Goal: Information Seeking & Learning: Check status

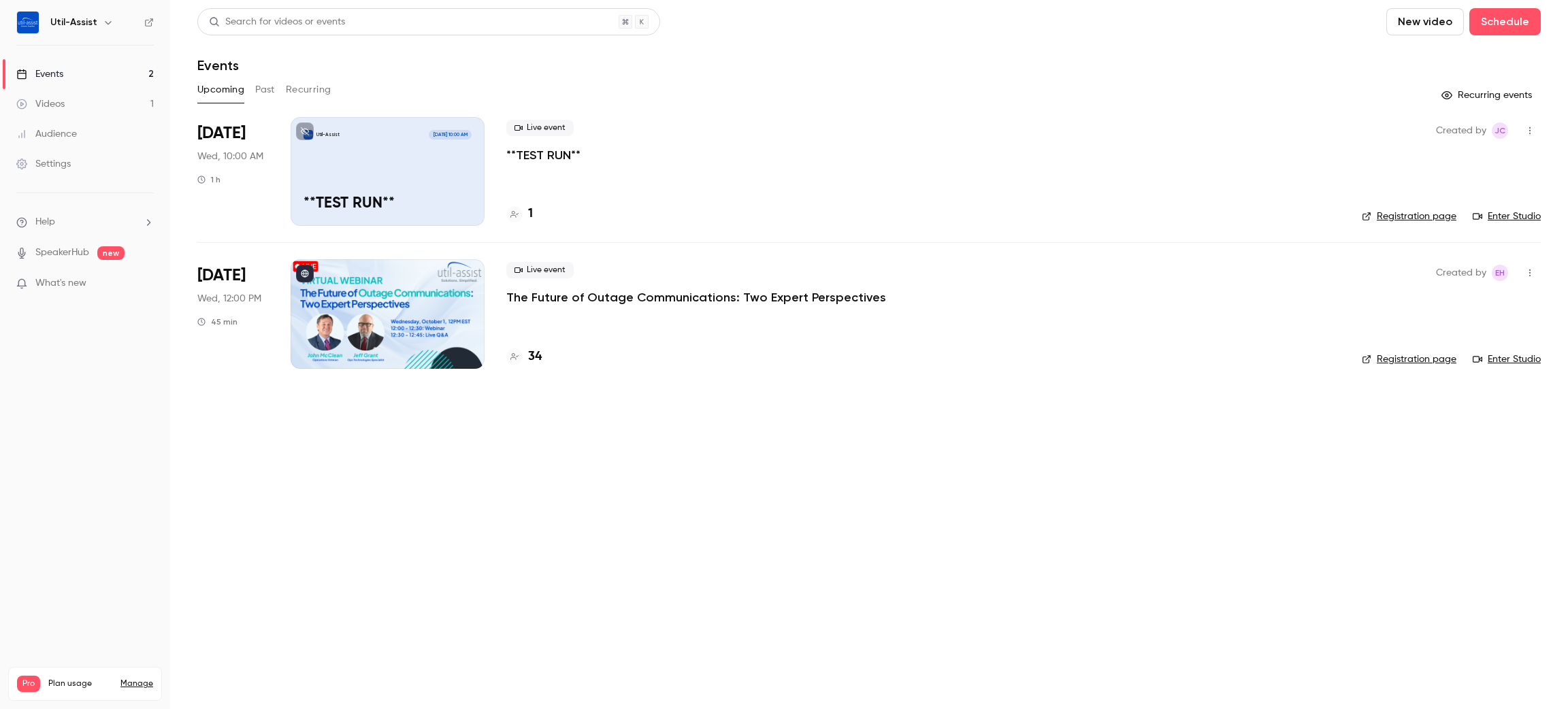
click at [533, 296] on h4 "34" at bounding box center [535, 357] width 14 height 18
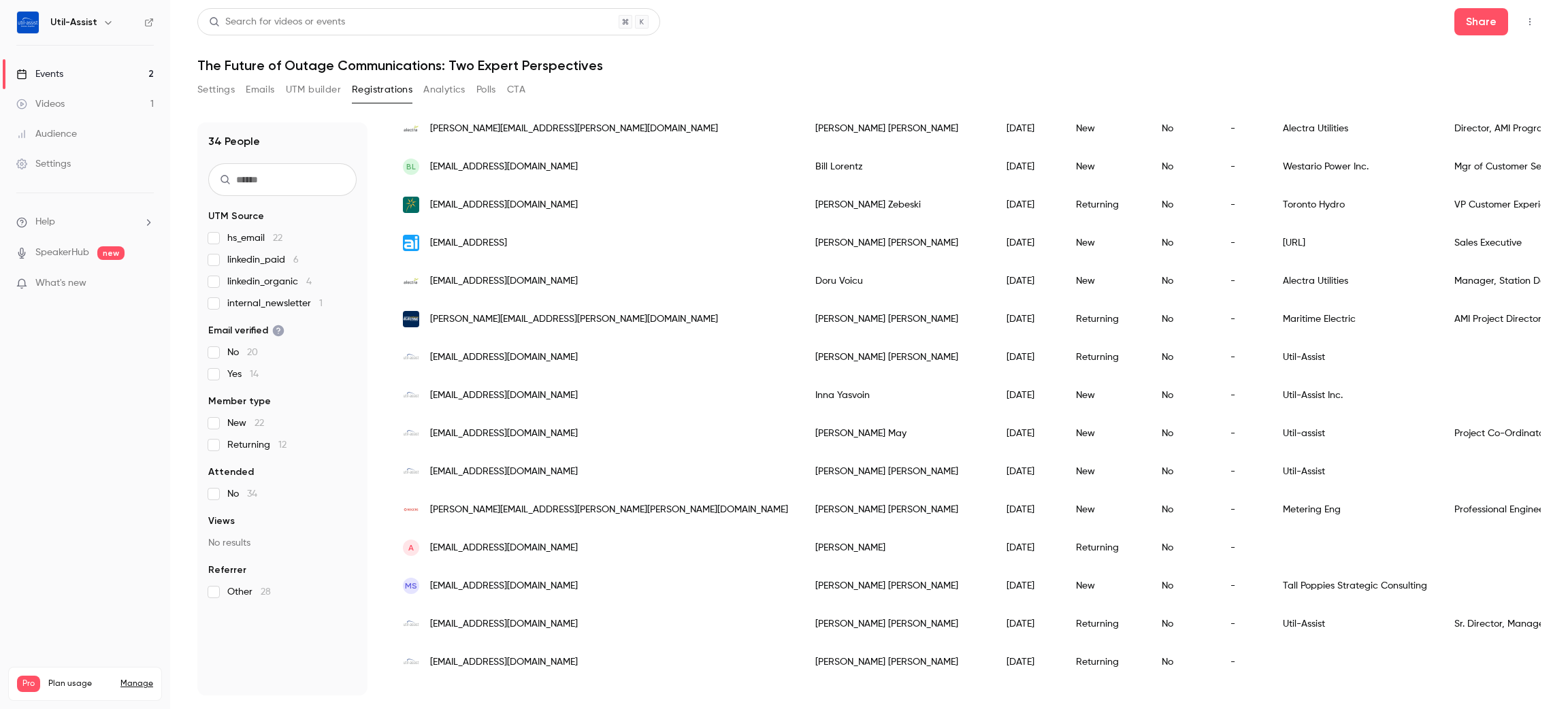
scroll to position [868, 0]
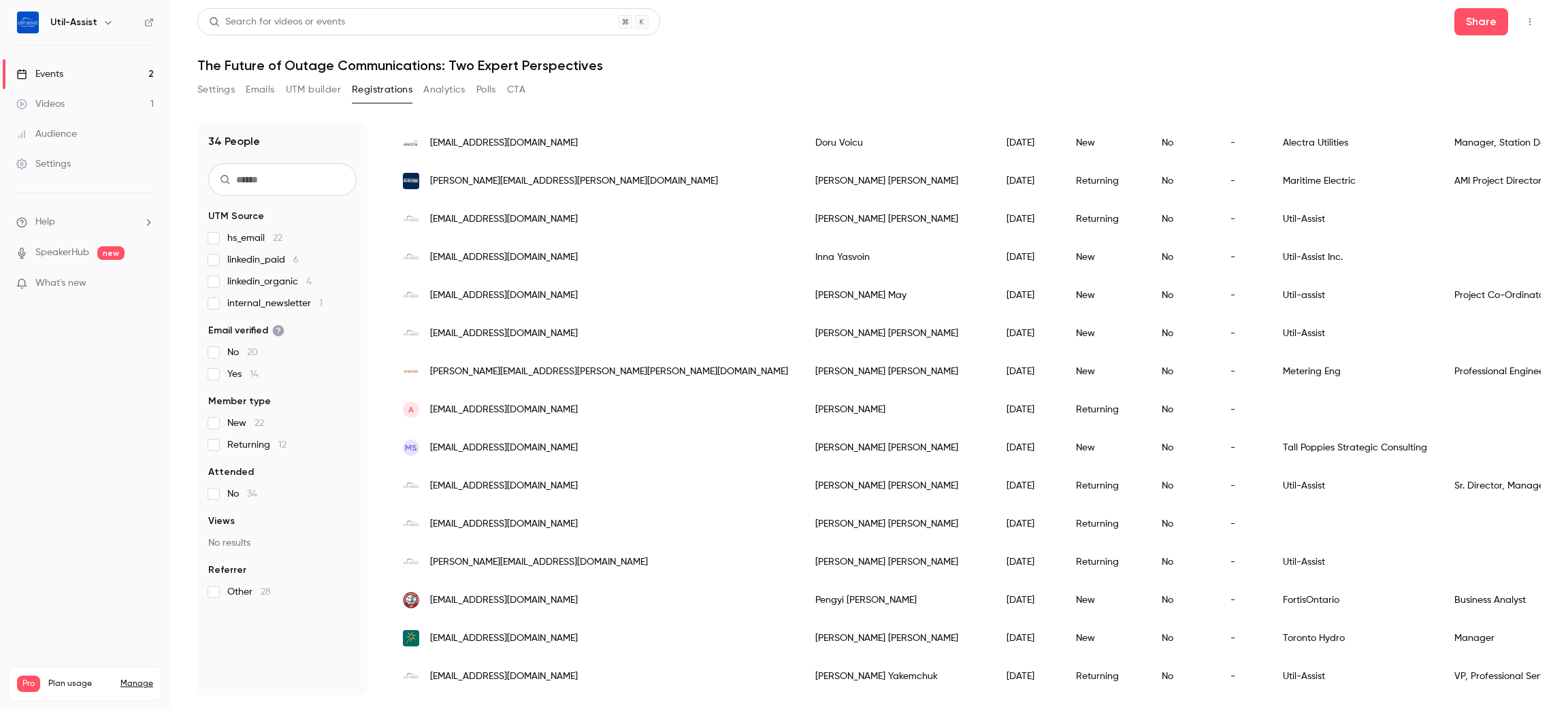
click at [775, 296] on div "Returning" at bounding box center [1105, 410] width 85 height 38
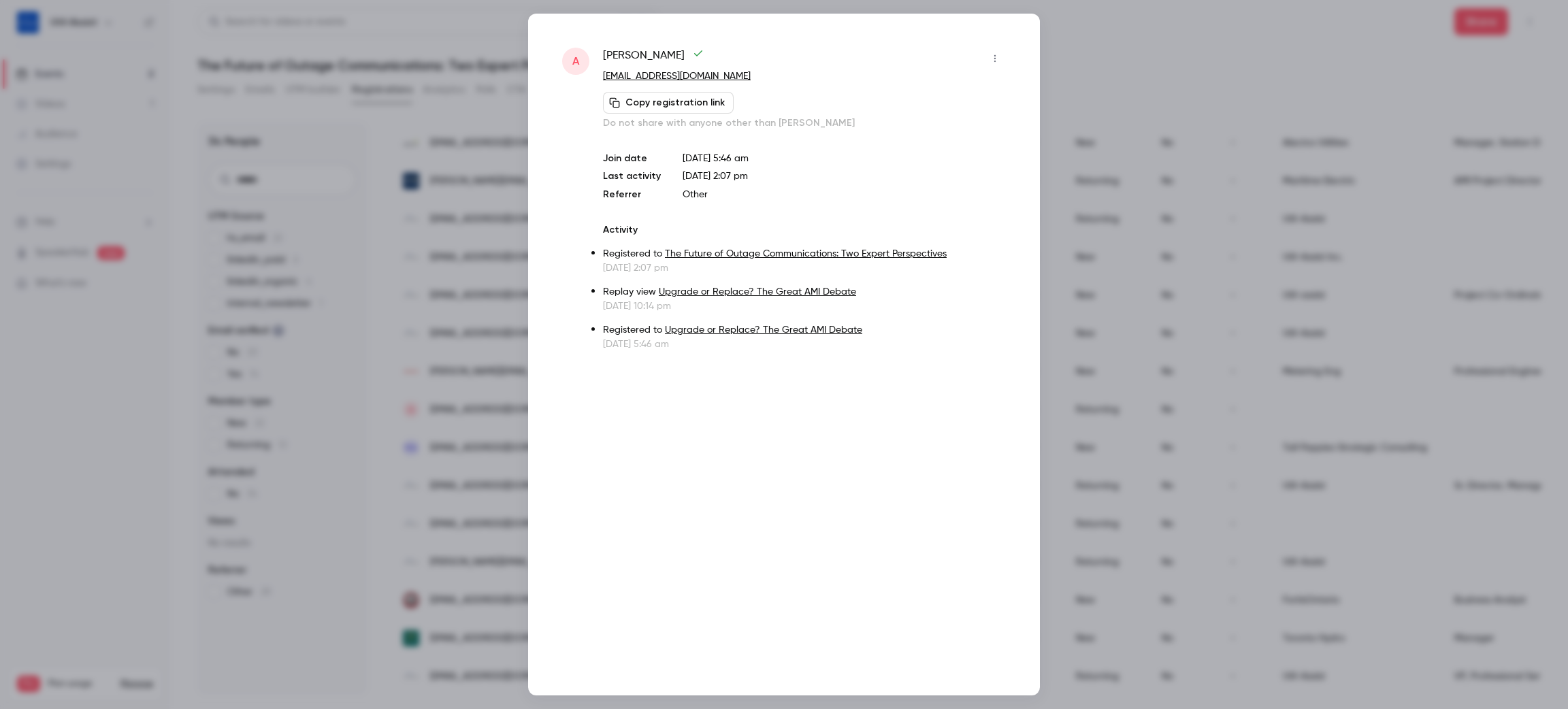
click at [775, 55] on div at bounding box center [784, 354] width 1568 height 709
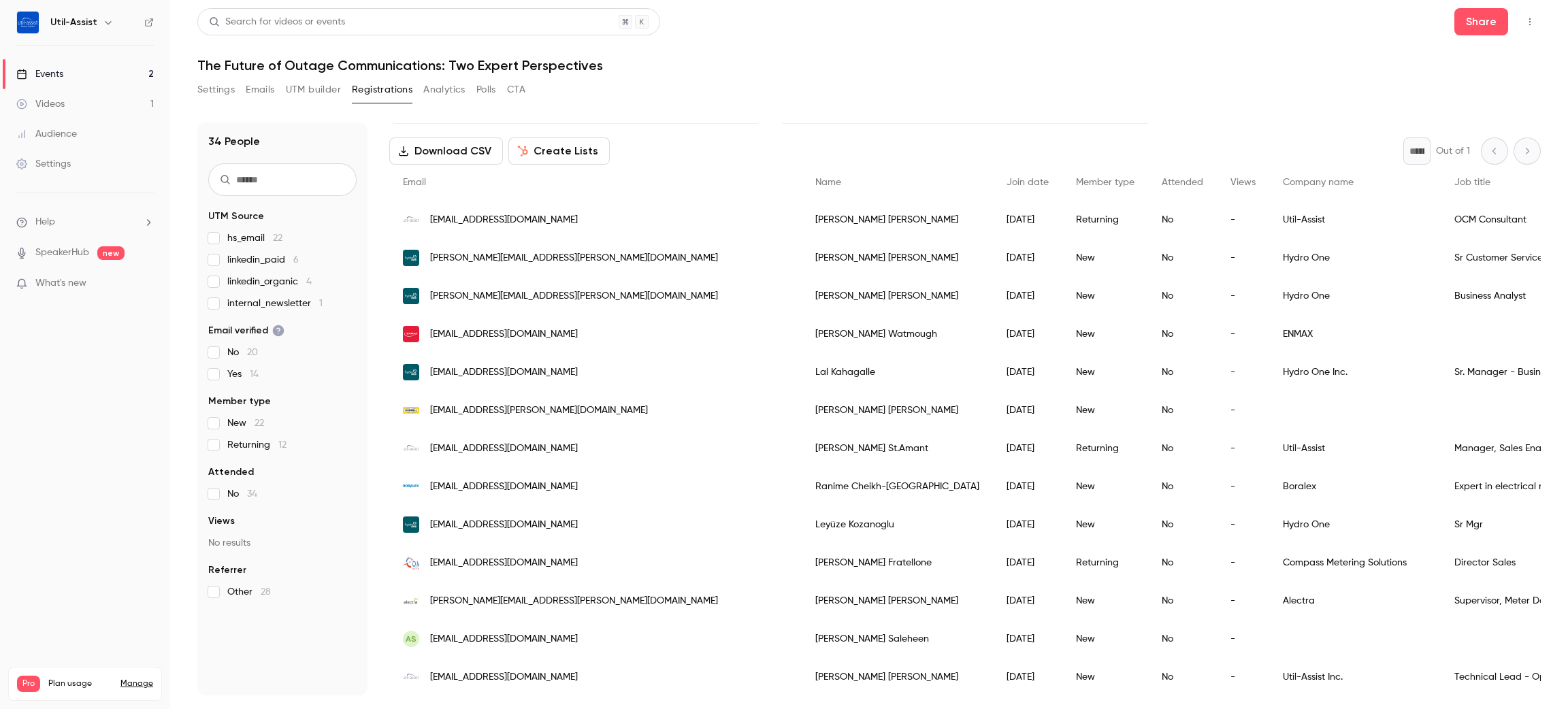
scroll to position [0, 0]
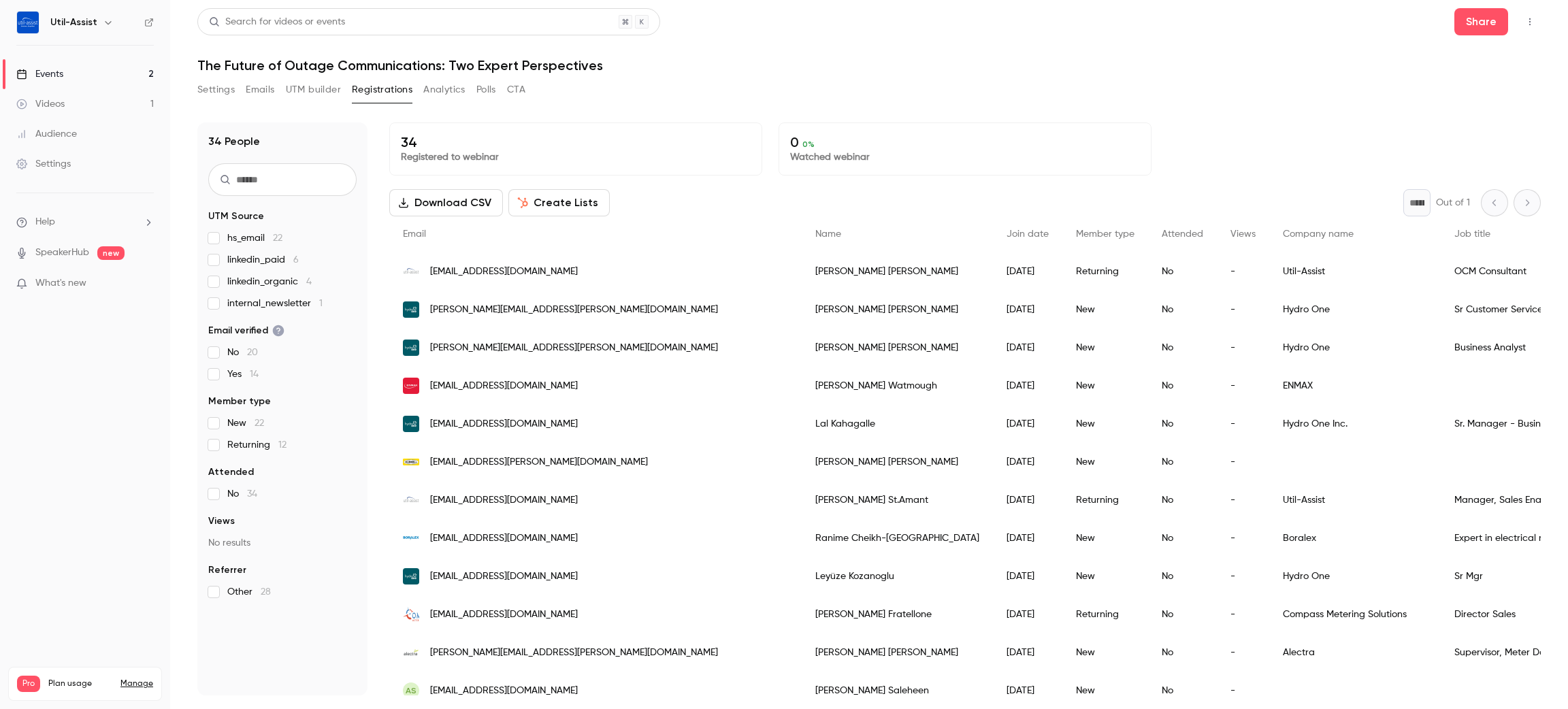
click at [324, 181] on input "text" at bounding box center [283, 179] width 149 height 32
type input "*******"
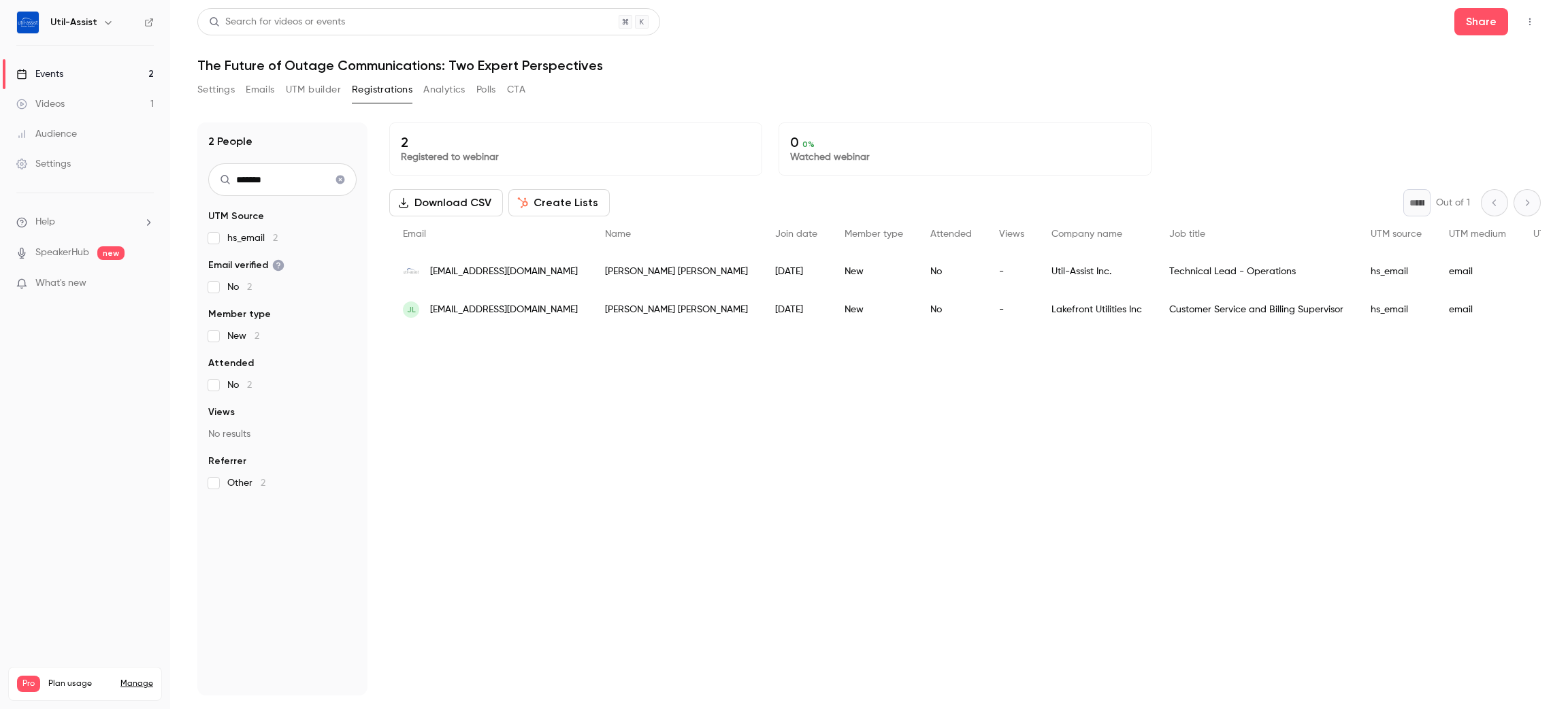
click at [339, 179] on icon "Clear search" at bounding box center [340, 179] width 11 height 9
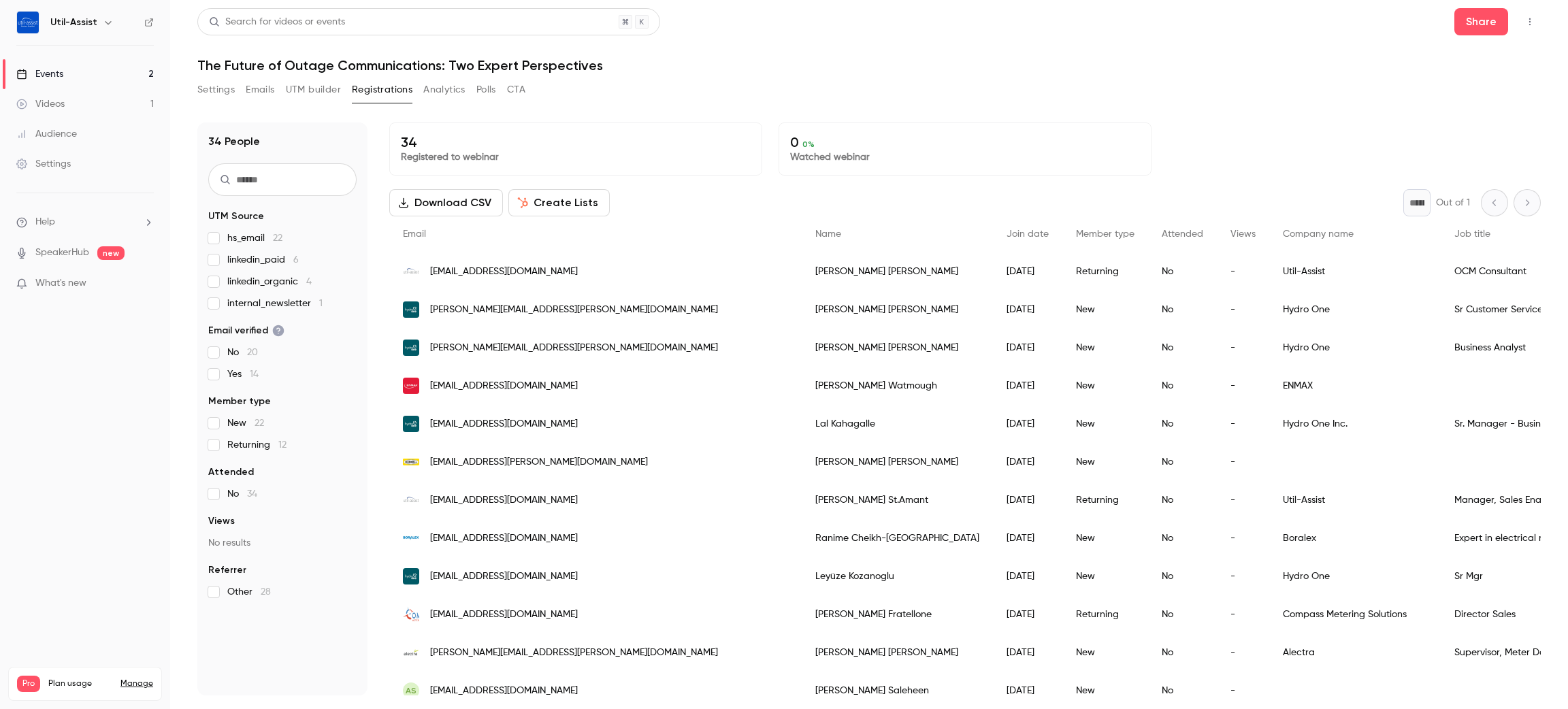
click at [279, 182] on input "text" at bounding box center [283, 179] width 149 height 32
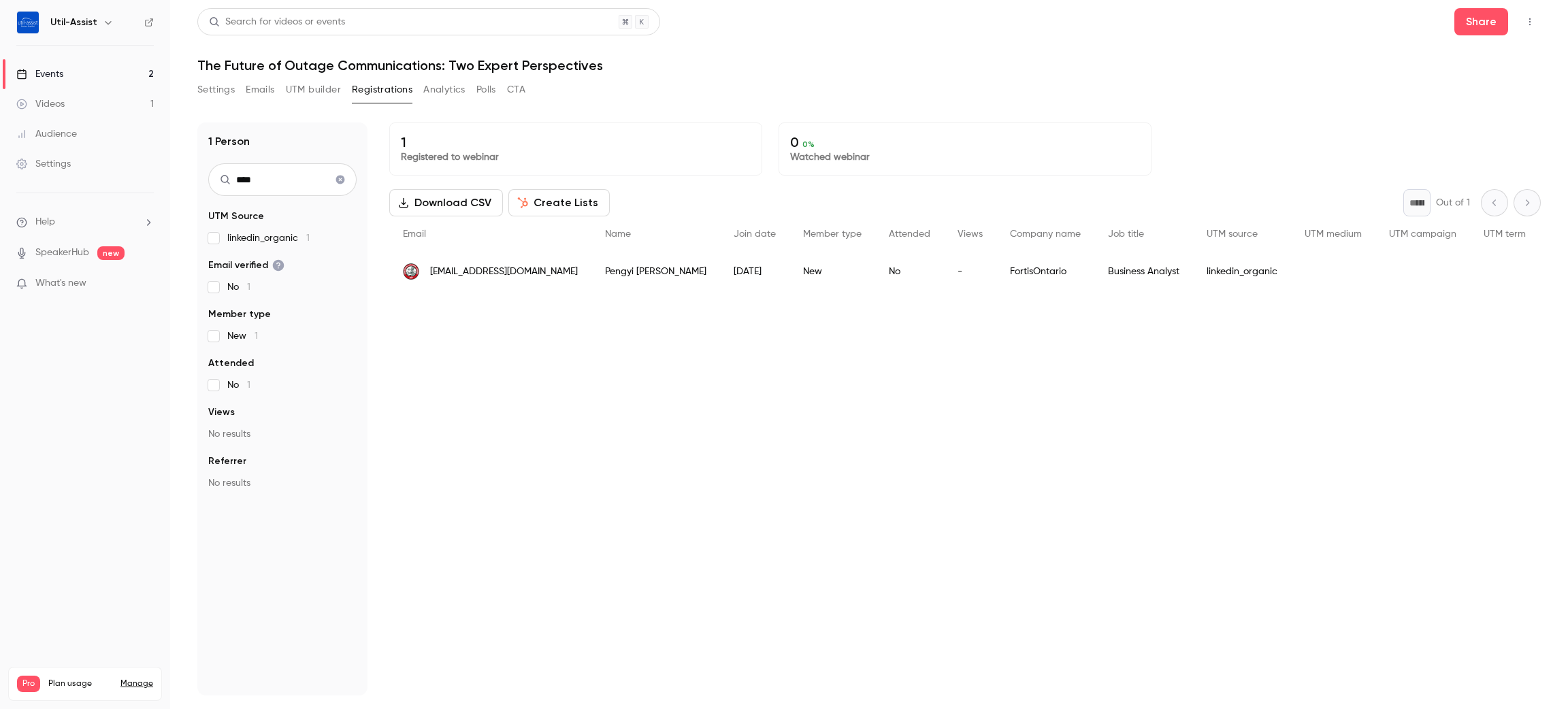
drag, startPoint x: 299, startPoint y: 179, endPoint x: 0, endPoint y: 132, distance: 302.7
click at [0, 132] on div "Util-Assist Events 2 Videos 1 Audience Settings Help SpeakerHub new What's new …" at bounding box center [784, 354] width 1568 height 709
drag, startPoint x: 303, startPoint y: 173, endPoint x: 0, endPoint y: 72, distance: 319.4
click at [0, 72] on div "Util-Assist Events 2 Videos 1 Audience Settings Help SpeakerHub new What's new …" at bounding box center [784, 354] width 1568 height 709
type input "*"
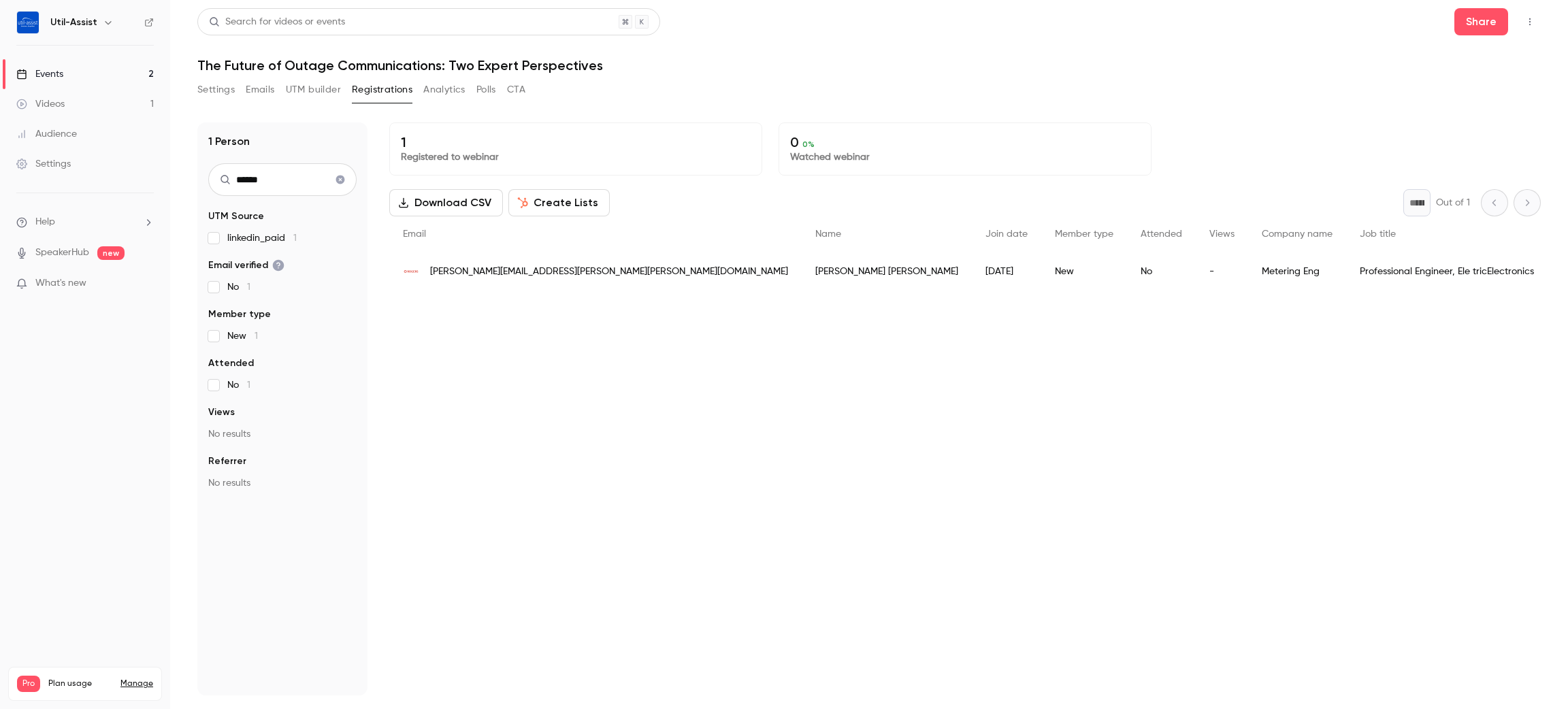
type input "******"
click at [729, 296] on div "1 Registered to webinar 0 0 % Watched webinar Download CSV Create Lists * Out o…" at bounding box center [965, 409] width 1152 height 573
click at [342, 179] on icon "Clear search" at bounding box center [340, 179] width 8 height 8
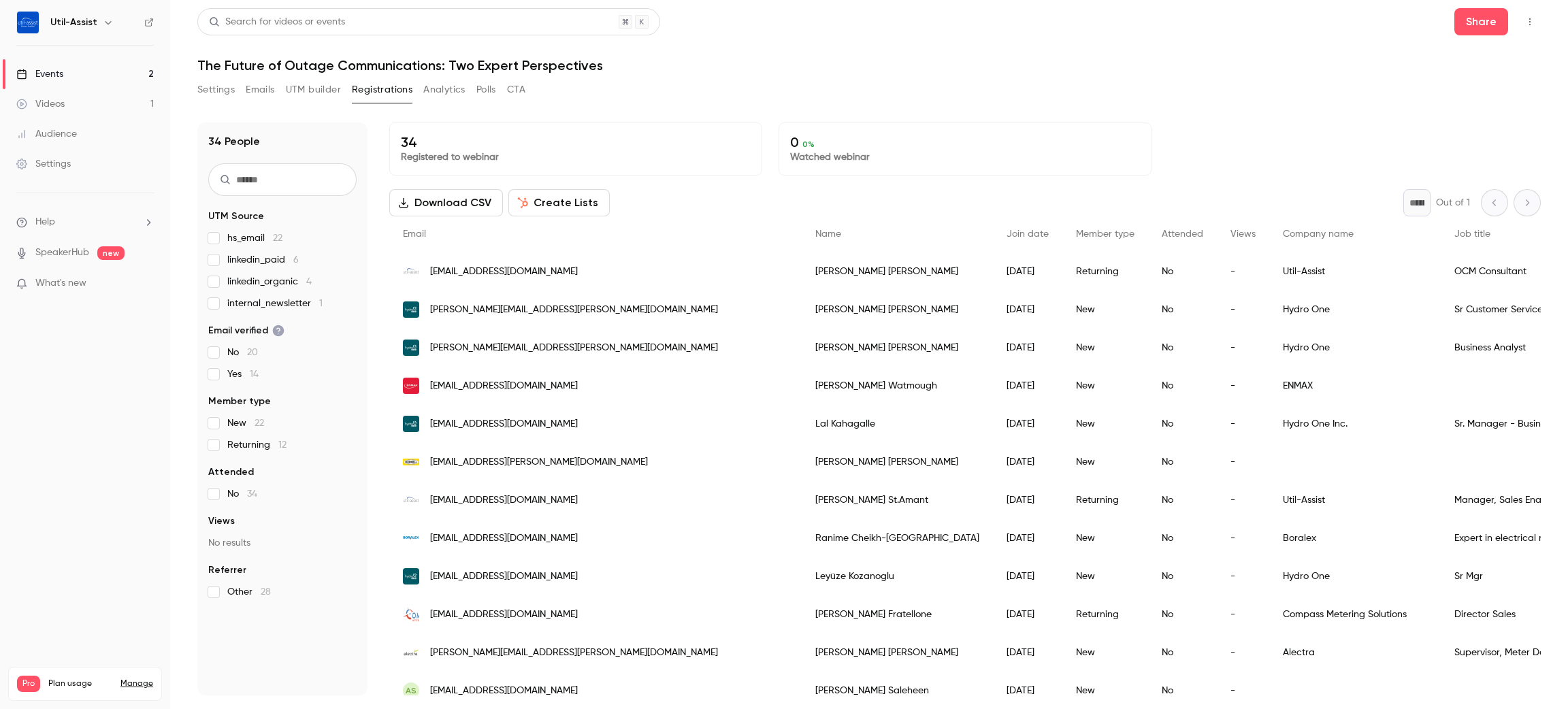
drag, startPoint x: 307, startPoint y: 182, endPoint x: 316, endPoint y: 195, distance: 15.8
click at [307, 185] on input "text" at bounding box center [283, 179] width 149 height 32
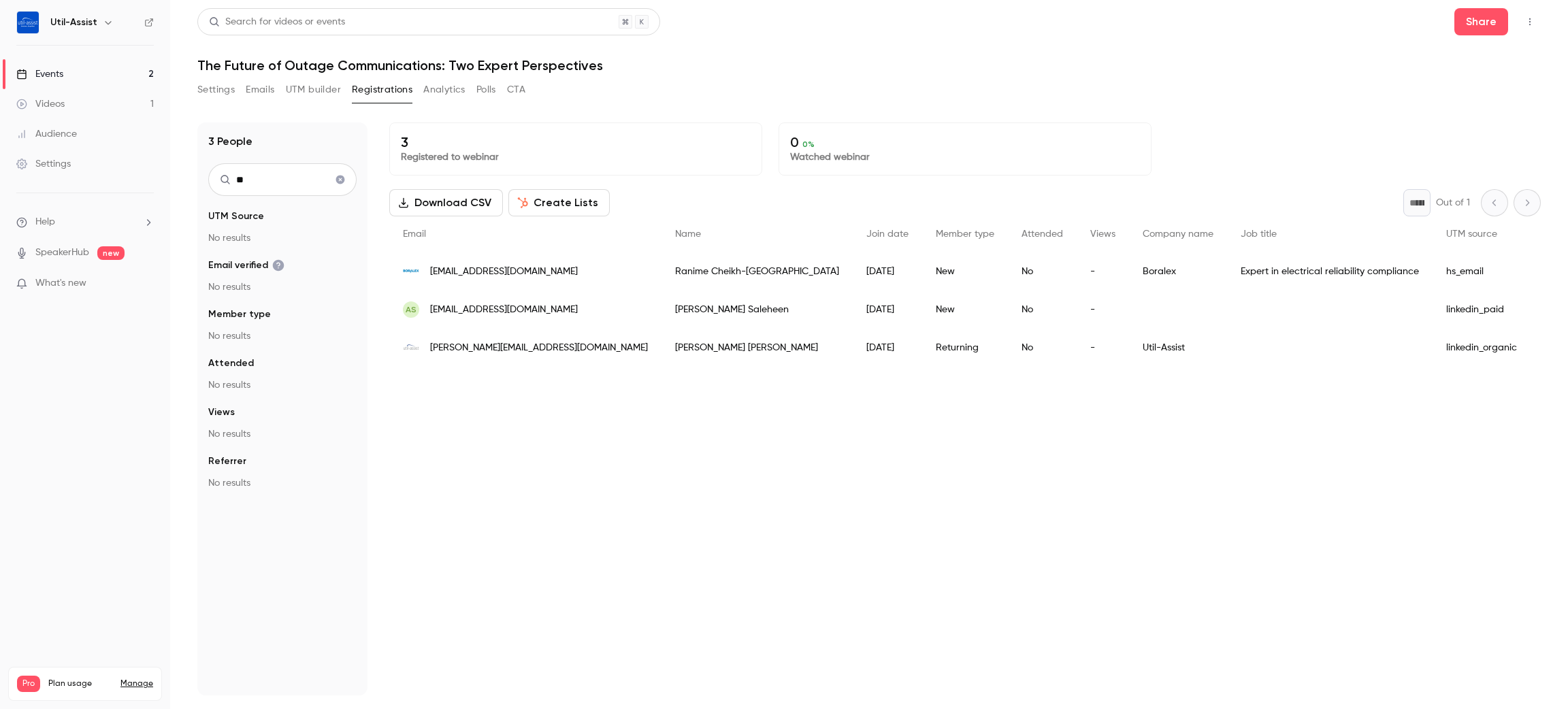
type input "*"
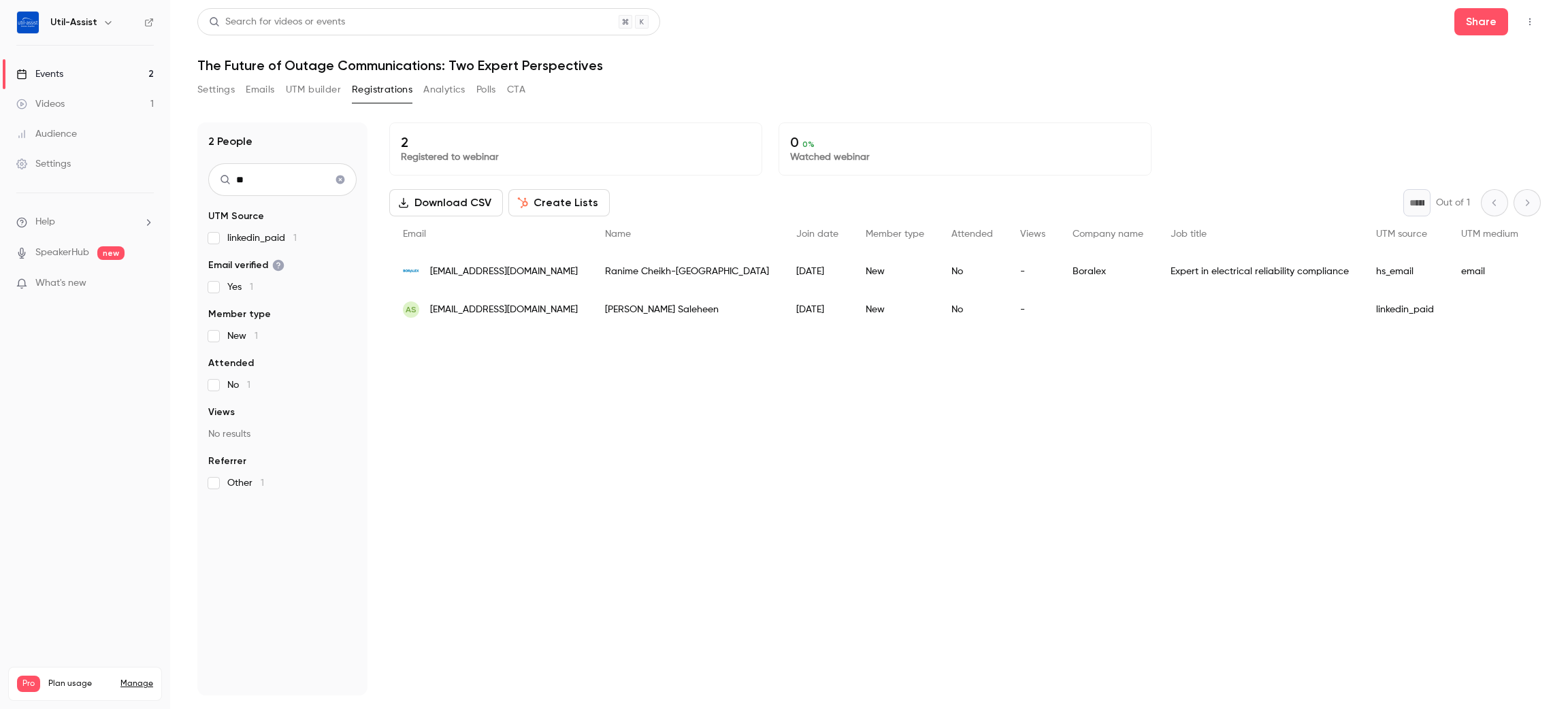
type input "*"
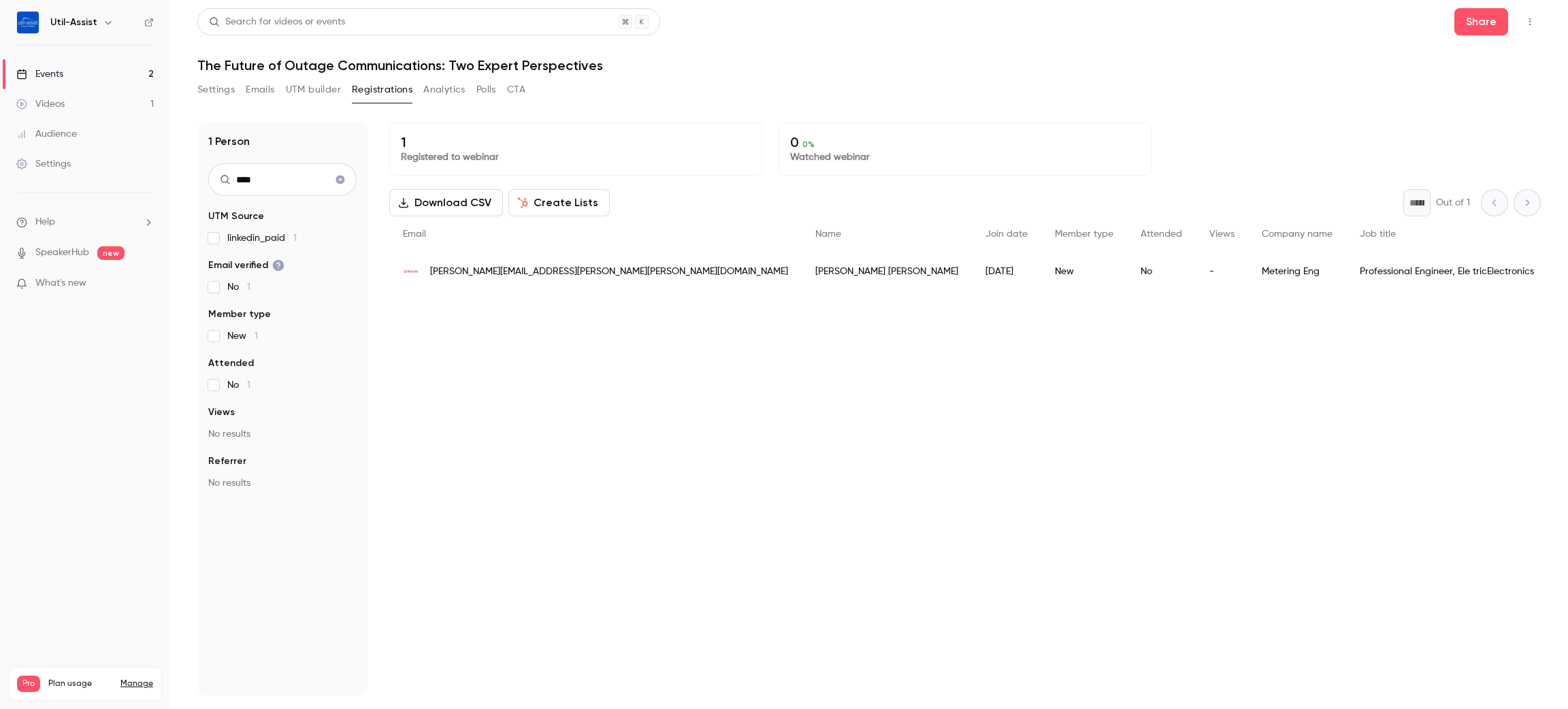
type input "****"
click at [336, 182] on icon "Clear search" at bounding box center [340, 179] width 11 height 9
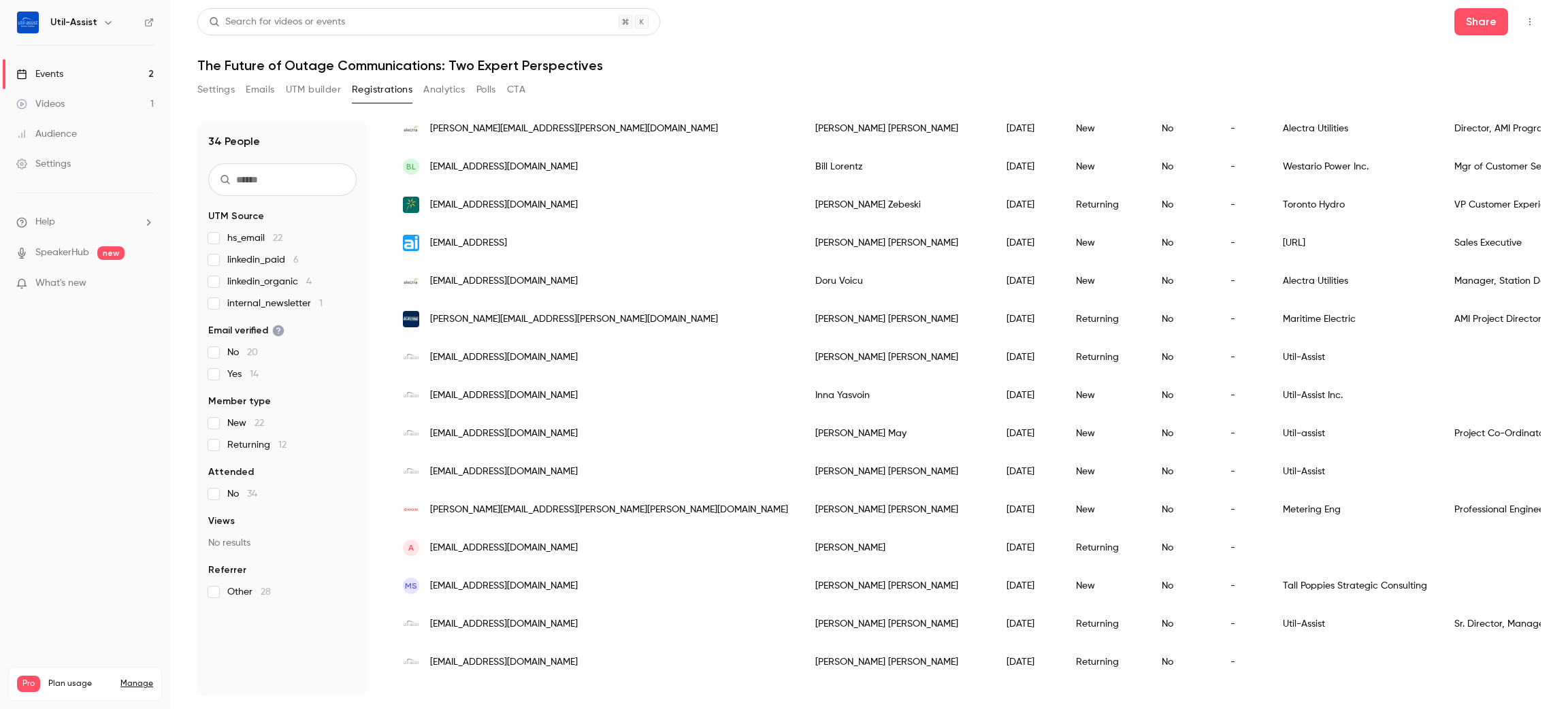
scroll to position [868, 0]
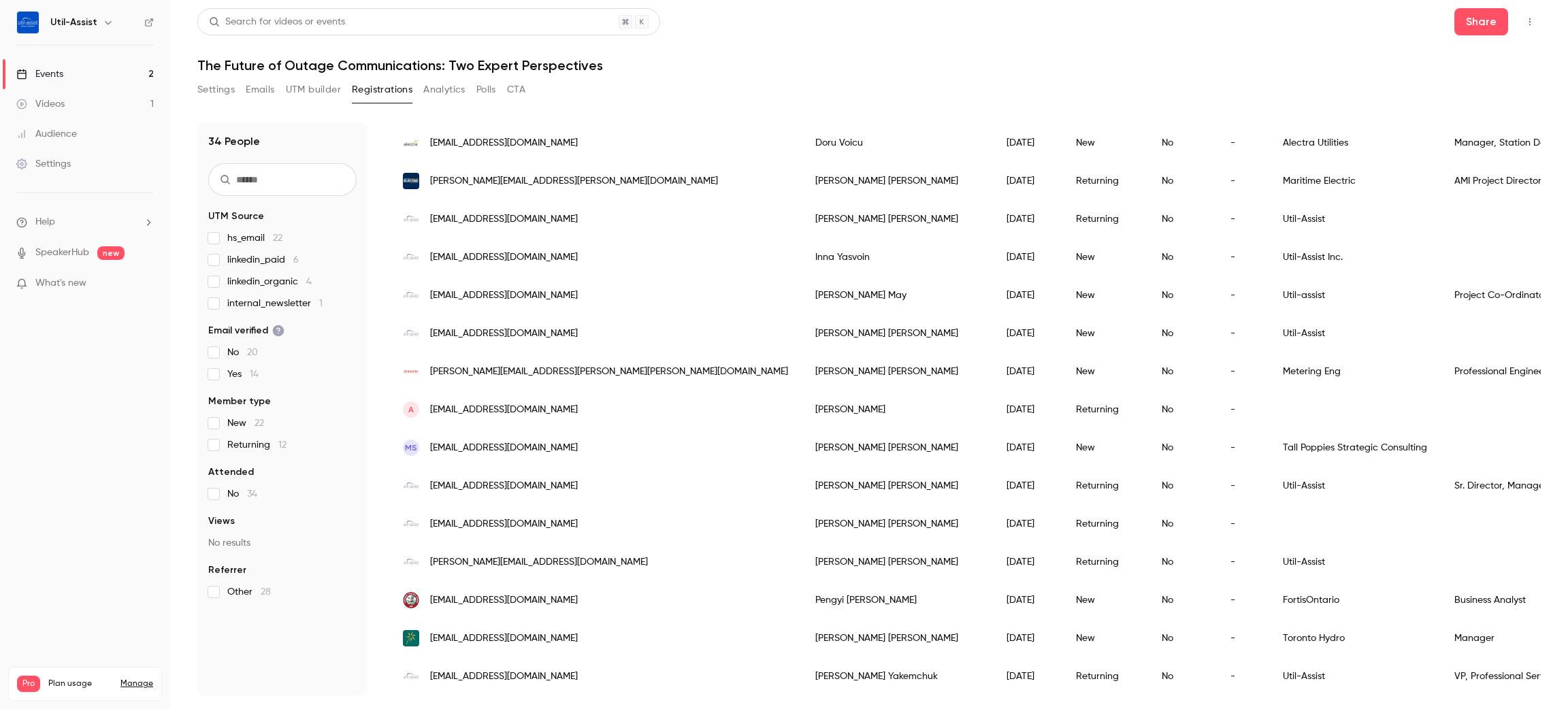
drag, startPoint x: 795, startPoint y: 55, endPoint x: 662, endPoint y: 0, distance: 143.9
click at [775, 52] on header "Search for videos or events Share The Future of Outage Communications: Two Expe…" at bounding box center [868, 41] width 1343 height 65
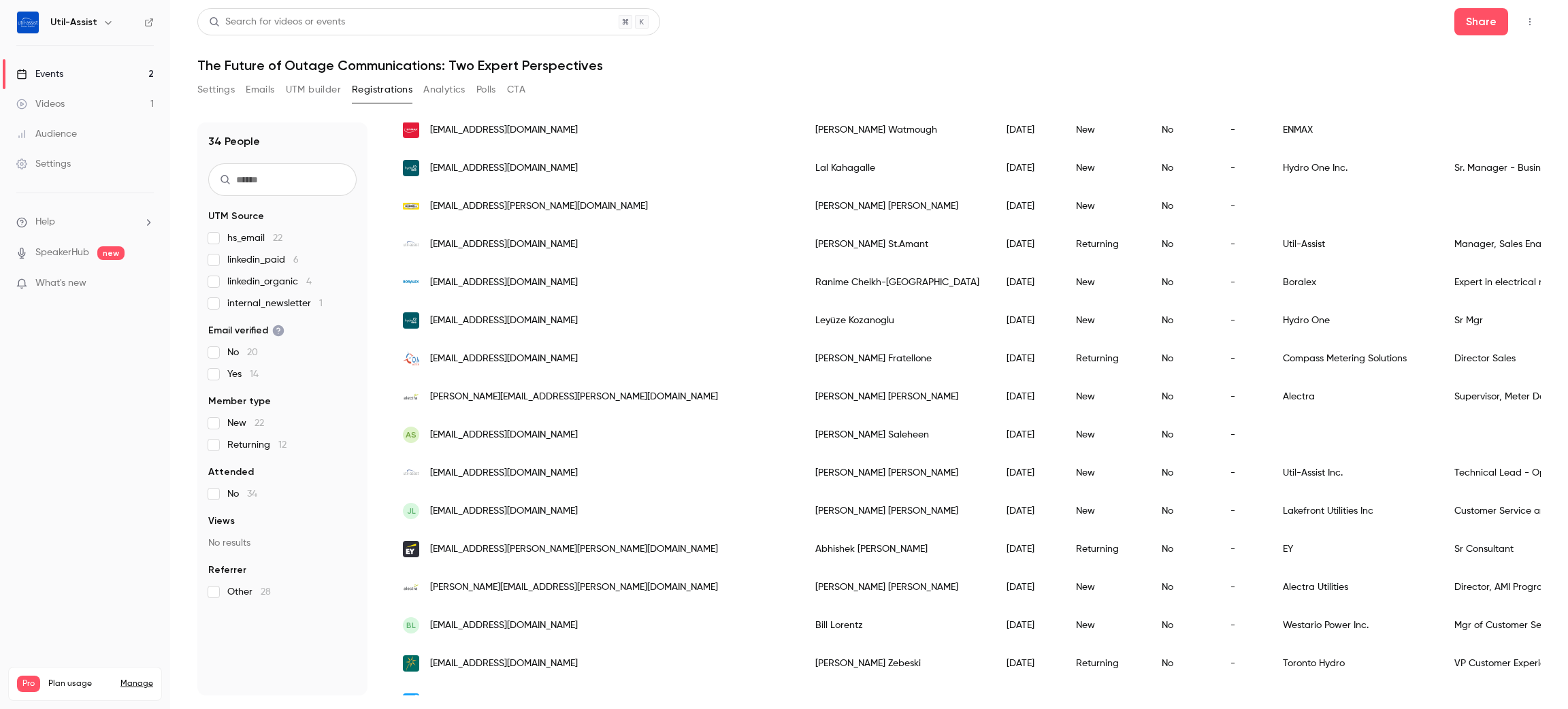
scroll to position [0, 0]
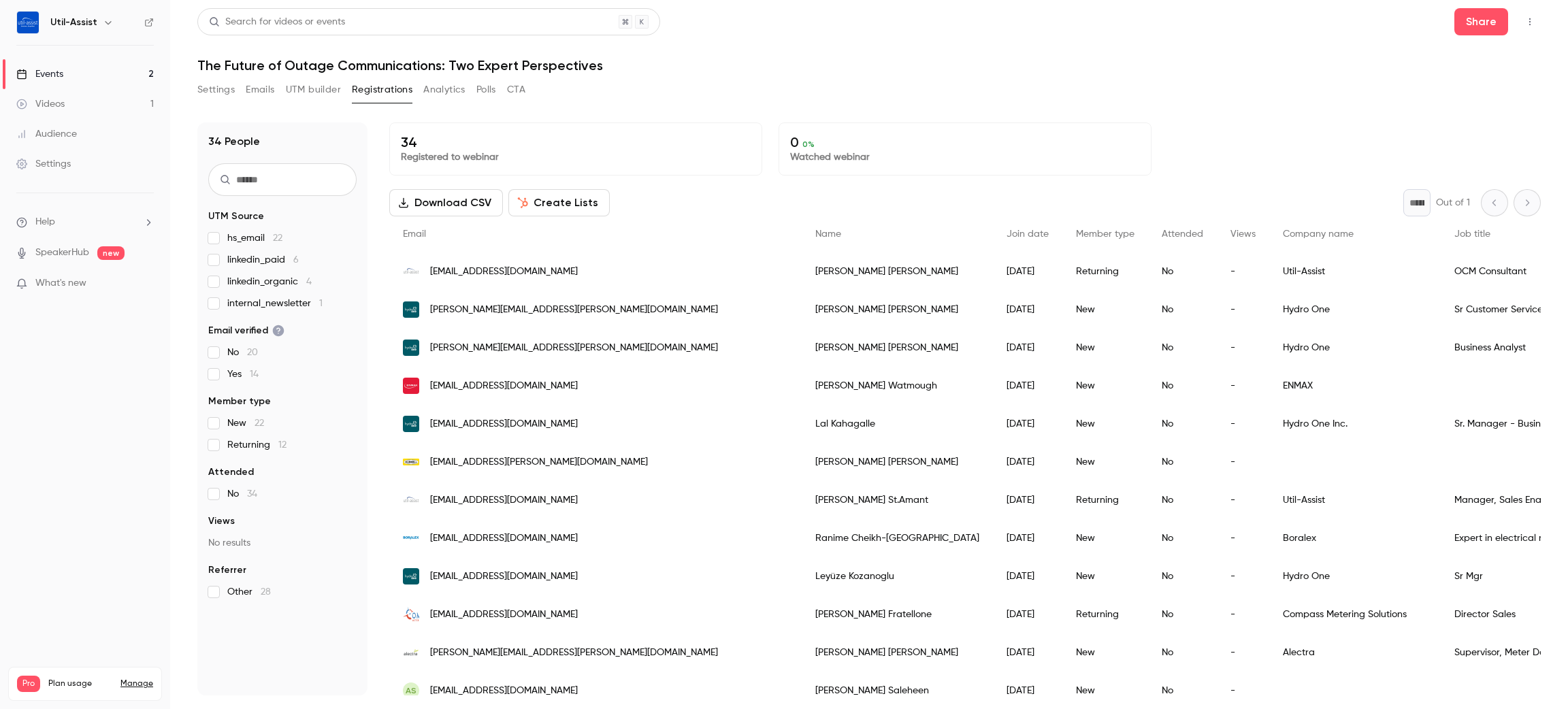
click at [801, 40] on header "Search for videos or events Share The Future of Outage Communications: Two Expe…" at bounding box center [868, 41] width 1343 height 65
click at [851, 55] on header "Search for videos or events Share The Future of Outage Communications: Two Expe…" at bounding box center [868, 41] width 1343 height 65
